Goal: Navigation & Orientation: Find specific page/section

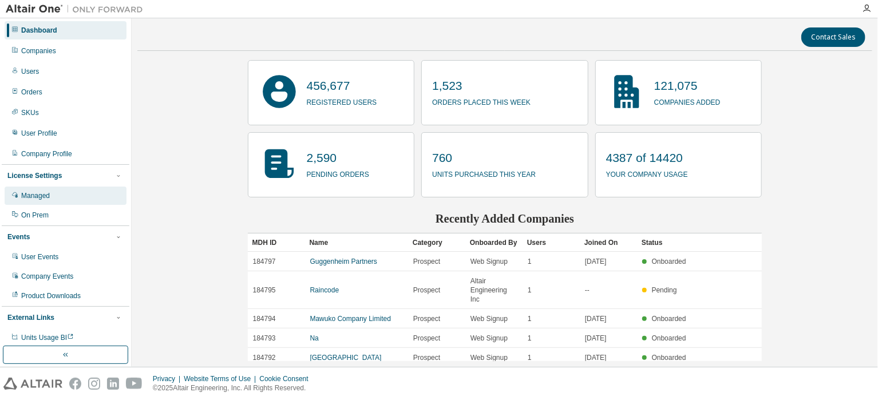
click at [37, 200] on div "Managed" at bounding box center [66, 196] width 122 height 18
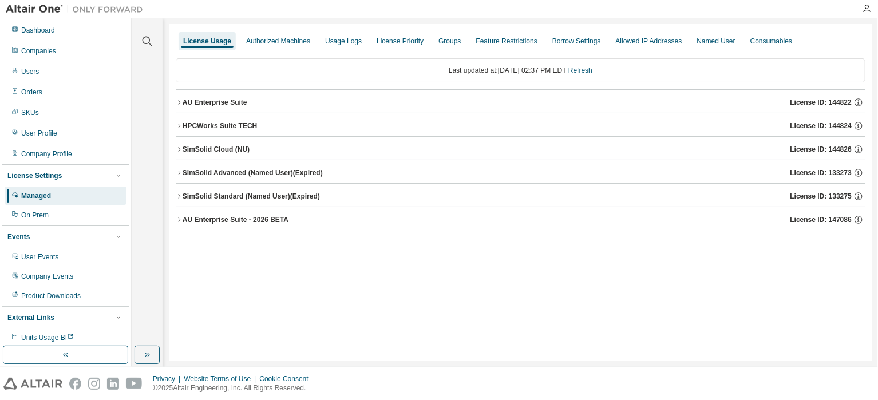
click at [177, 105] on icon "button" at bounding box center [179, 102] width 7 height 7
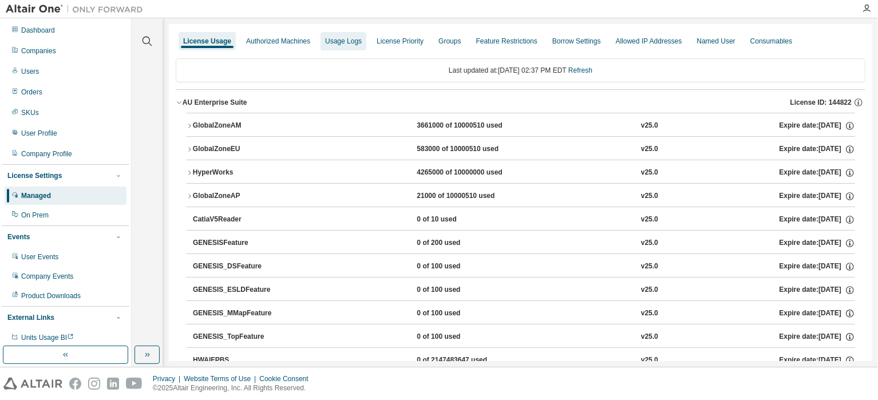
click at [338, 43] on div "Usage Logs" at bounding box center [343, 41] width 37 height 9
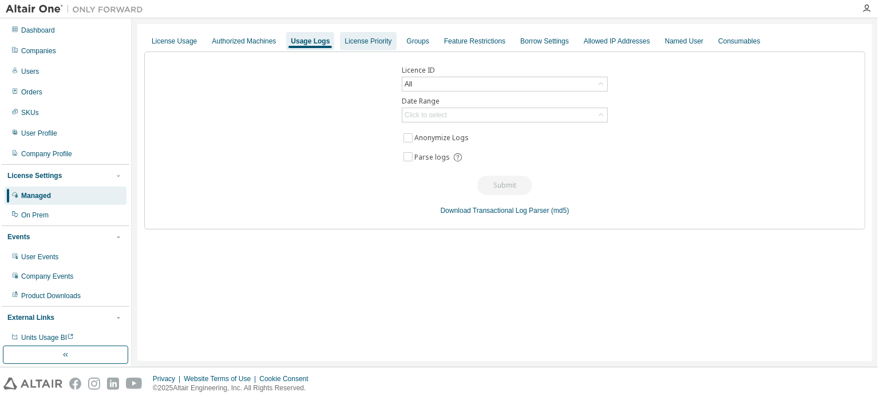
click at [378, 43] on div "License Priority" at bounding box center [368, 41] width 47 height 9
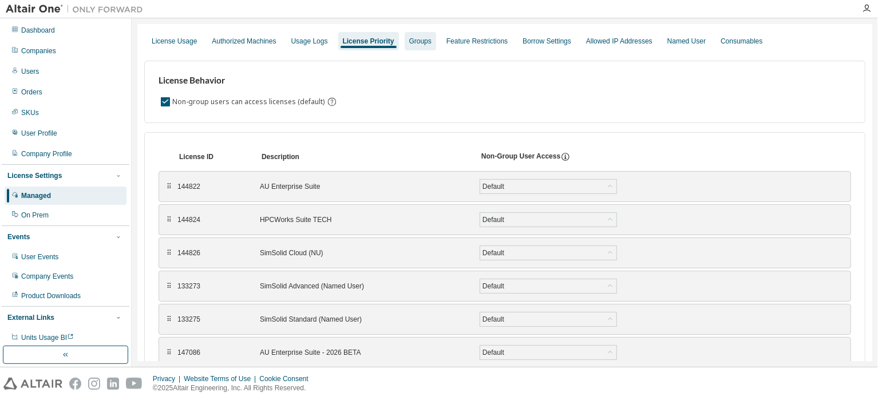
click at [431, 38] on div "Groups" at bounding box center [420, 41] width 22 height 9
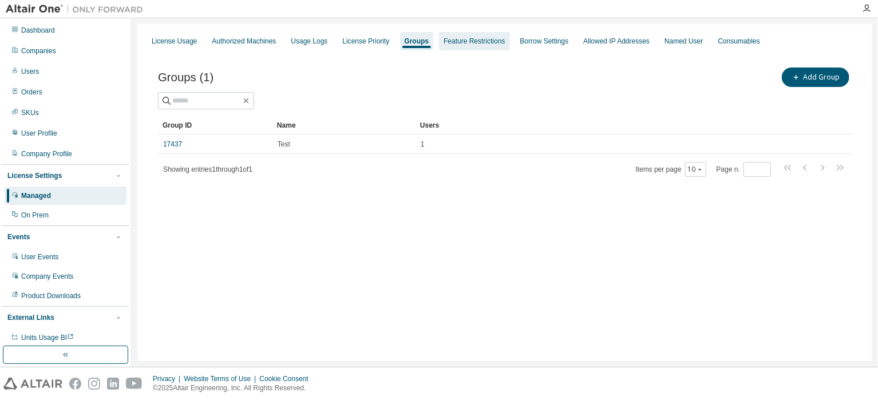
click at [472, 45] on div "Feature Restrictions" at bounding box center [474, 41] width 61 height 9
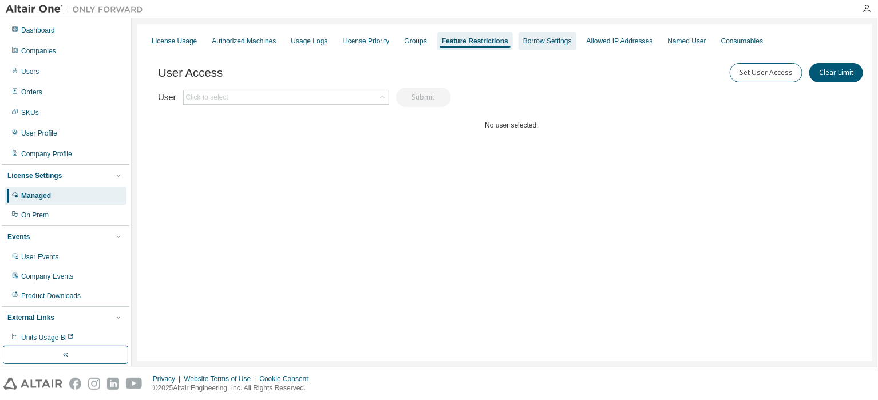
click at [540, 42] on div "Borrow Settings" at bounding box center [547, 41] width 49 height 9
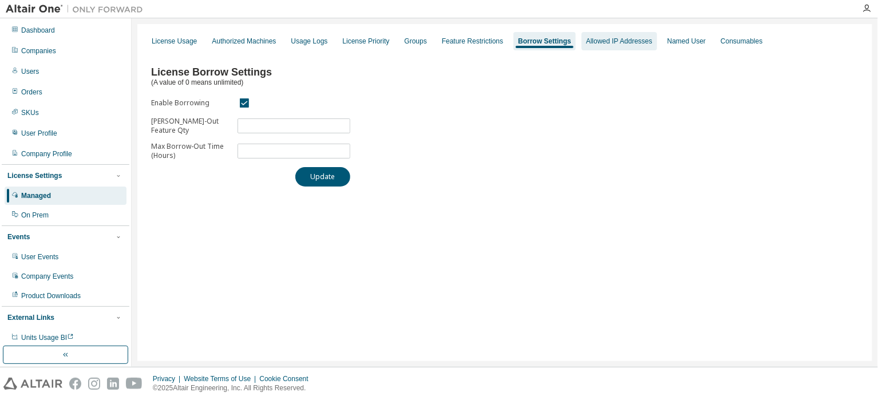
click at [633, 41] on div "Allowed IP Addresses" at bounding box center [619, 41] width 66 height 9
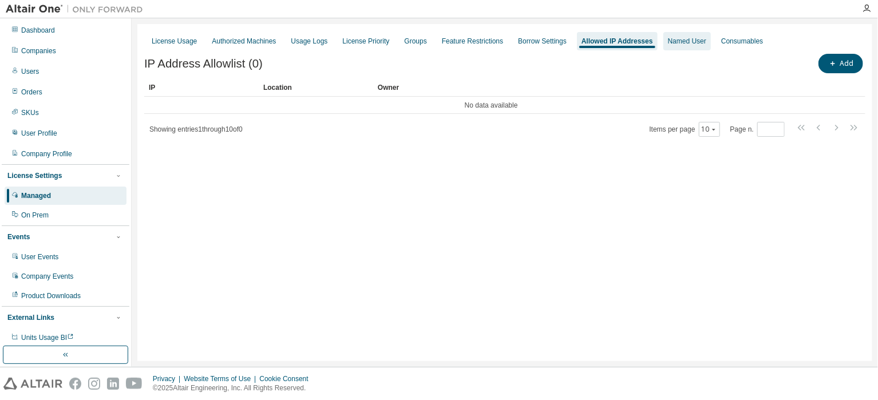
click at [688, 43] on div "Named User" at bounding box center [687, 41] width 38 height 9
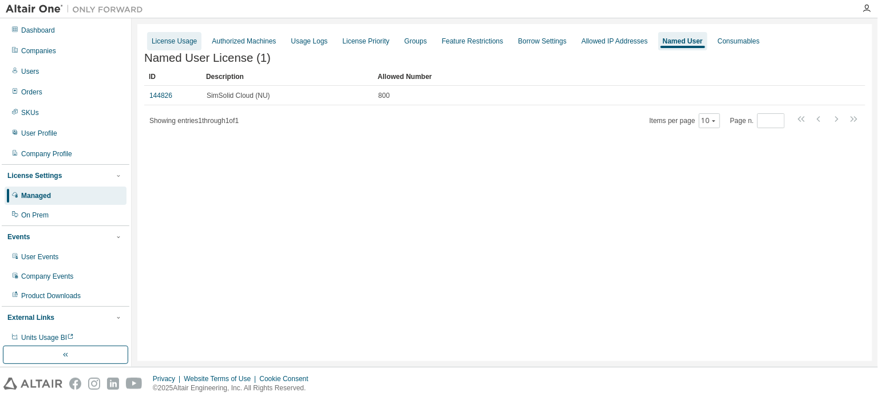
click at [173, 45] on div "License Usage" at bounding box center [174, 41] width 45 height 9
click at [173, 45] on div "License Usage Authorized Machines Usage Logs License Priority Groups Feature Re…" at bounding box center [504, 192] width 735 height 337
